Goal: Information Seeking & Learning: Learn about a topic

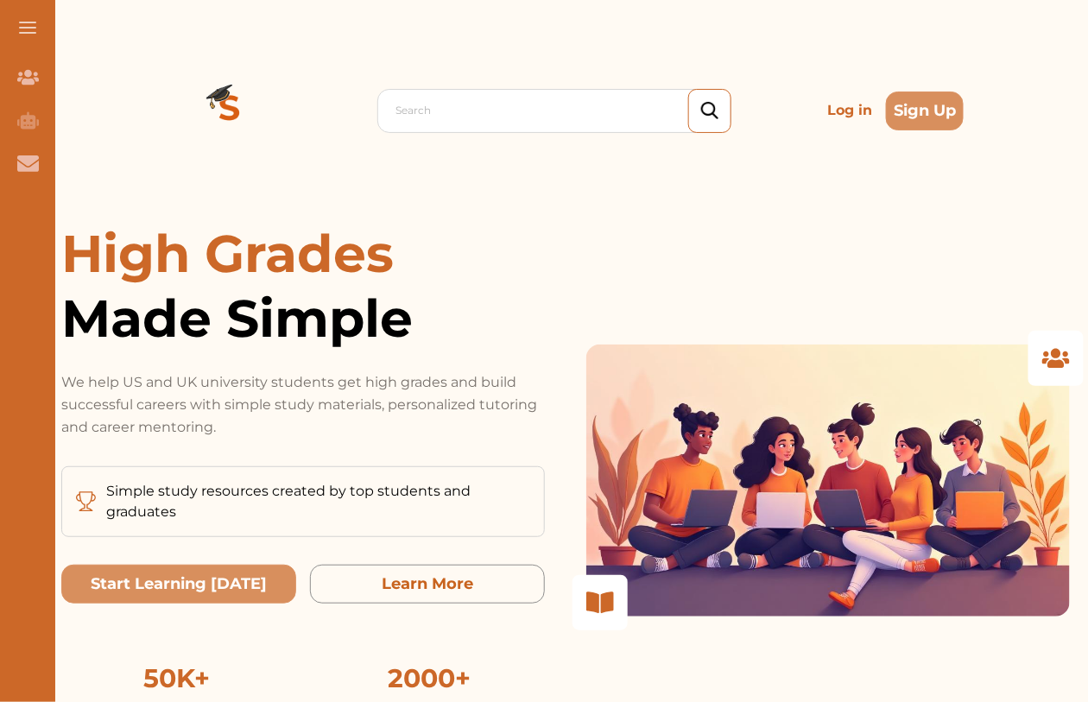
click at [847, 113] on p "Log in" at bounding box center [850, 110] width 59 height 35
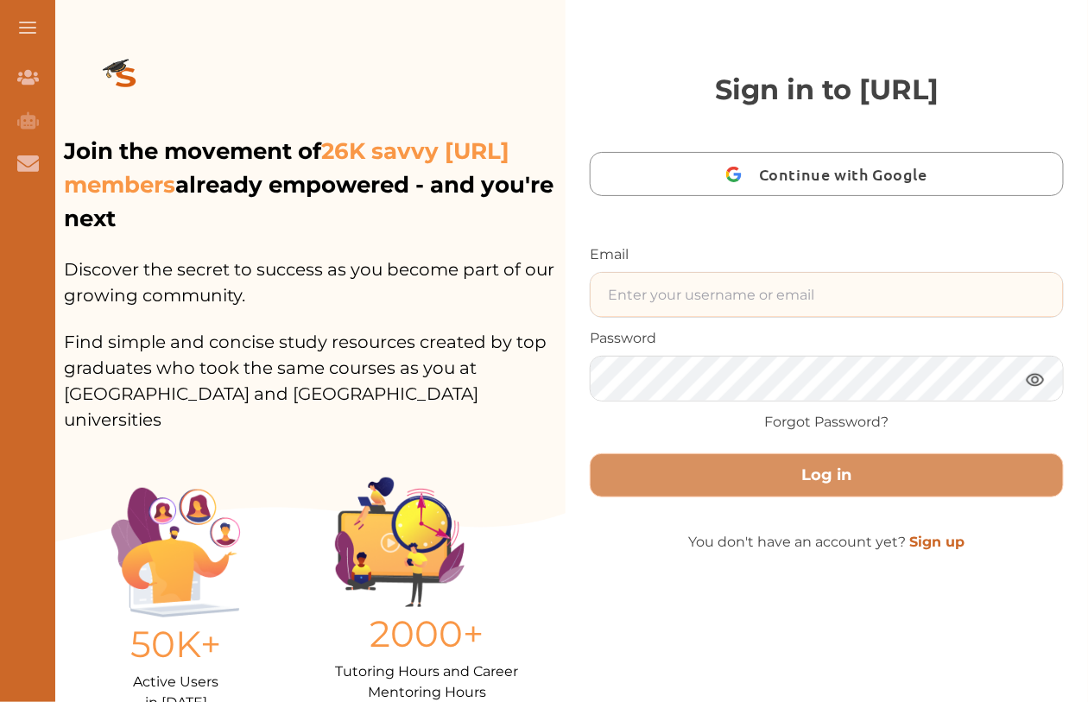
click at [764, 296] on input "text" at bounding box center [827, 295] width 473 height 44
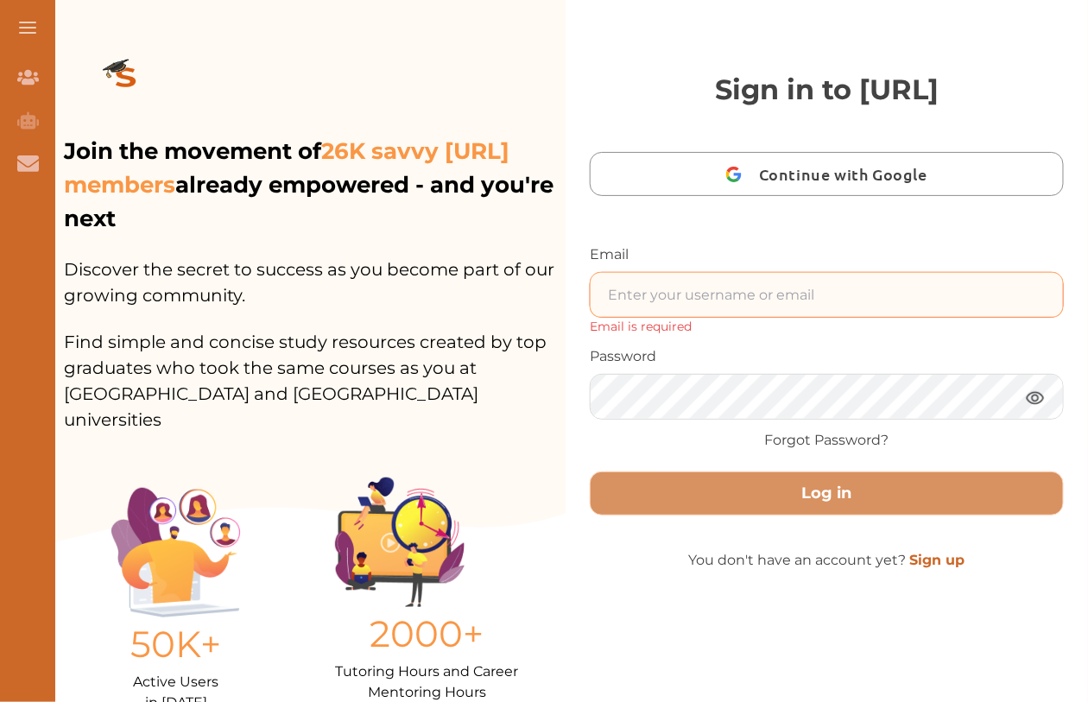
type input "[EMAIL_ADDRESS]"
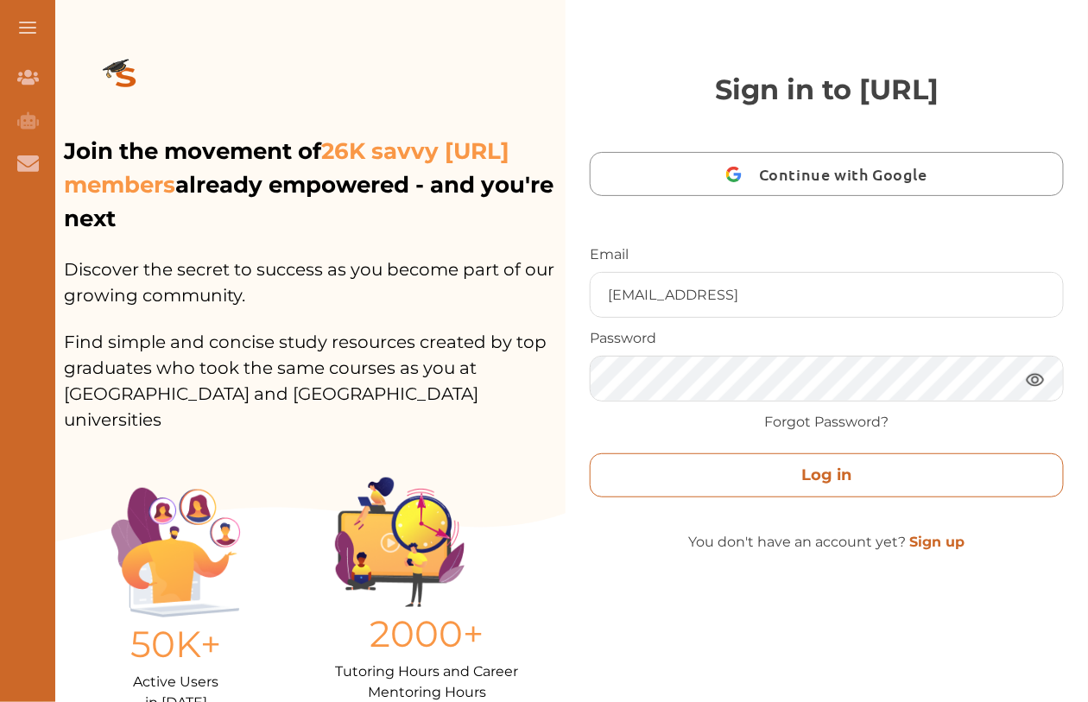
click at [762, 474] on button "Log in" at bounding box center [827, 476] width 474 height 44
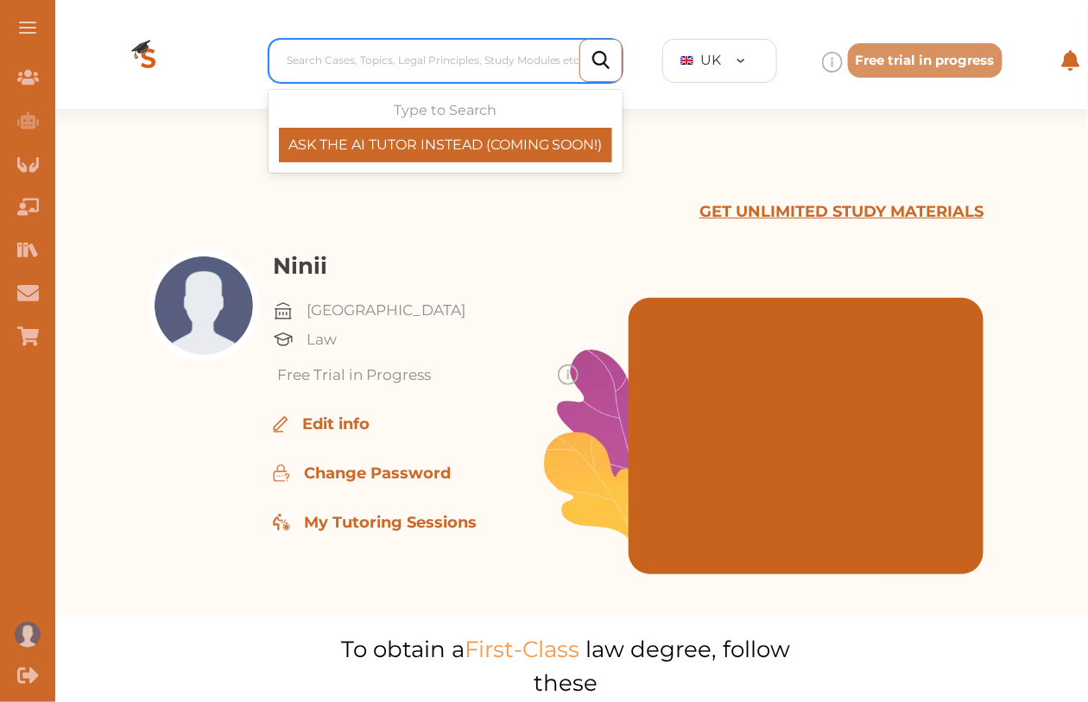
click at [386, 60] on div at bounding box center [450, 60] width 327 height 24
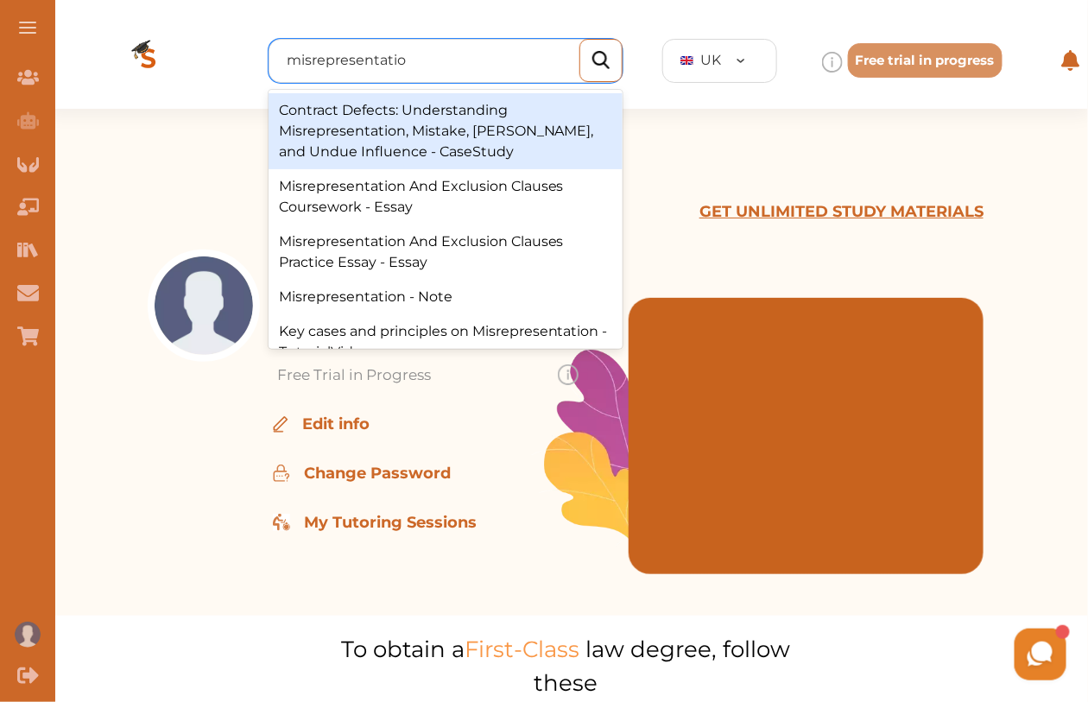
type input "misrepresentation"
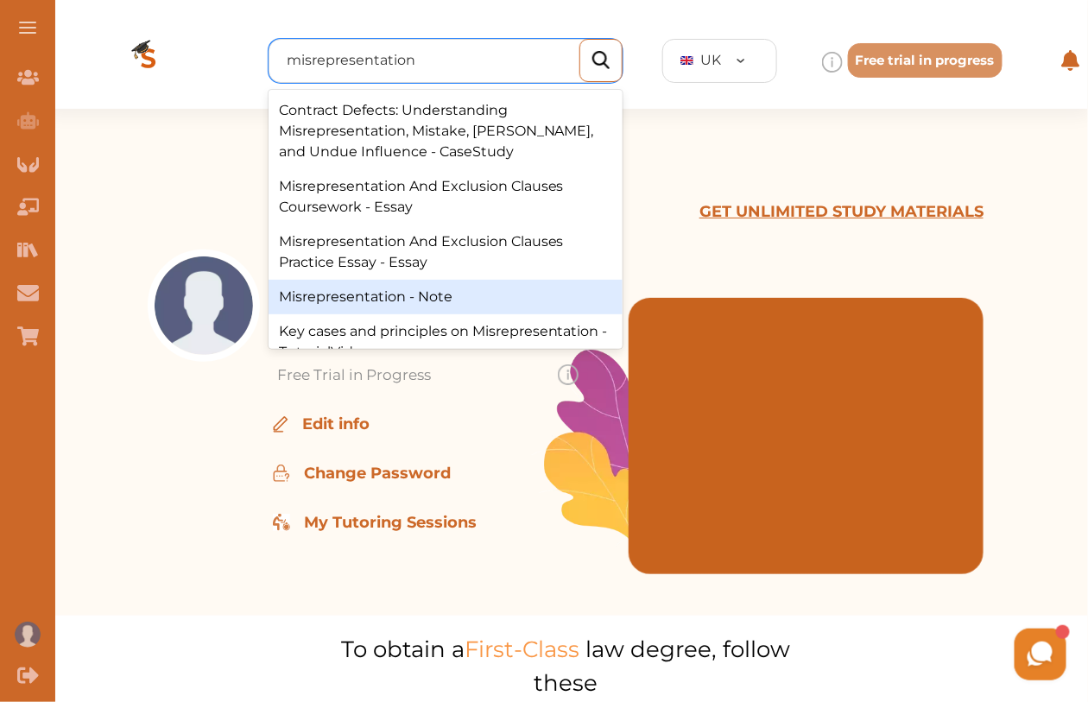
click at [485, 299] on div "Misrepresentation - Note" at bounding box center [446, 297] width 354 height 35
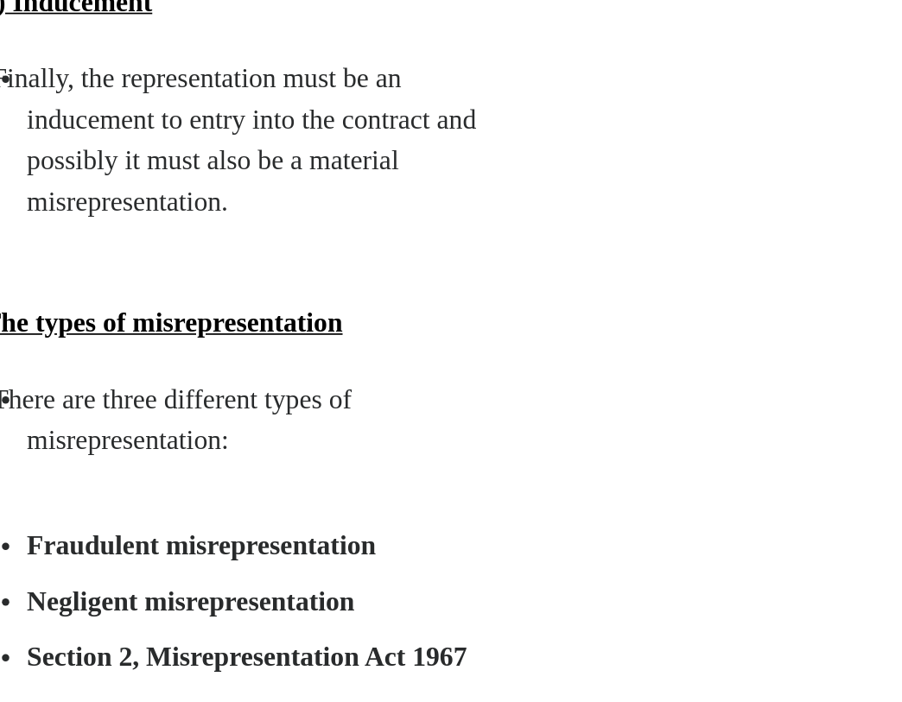
scroll to position [1292, 0]
